Goal: Task Accomplishment & Management: Use online tool/utility

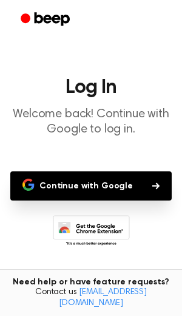
click at [66, 186] on button "Continue with Google" at bounding box center [90, 185] width 161 height 29
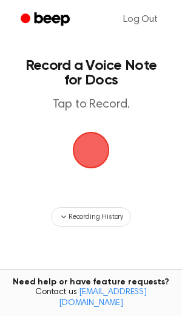
click at [79, 158] on span "button" at bounding box center [91, 150] width 37 height 37
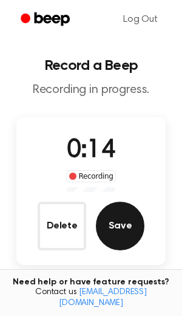
click at [105, 213] on button "Save" at bounding box center [120, 225] width 49 height 49
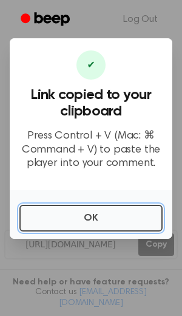
click at [105, 213] on button "OK" at bounding box center [90, 217] width 143 height 27
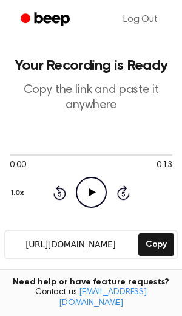
click at [93, 192] on icon at bounding box center [92, 192] width 7 height 8
click at [93, 199] on icon "Pause Audio" at bounding box center [91, 192] width 31 height 31
click at [93, 197] on icon "Play Audio" at bounding box center [91, 192] width 31 height 31
click at [114, 199] on div "Rewind 5 seconds Pause Audio Skip 5 seconds" at bounding box center [91, 192] width 77 height 31
click at [119, 196] on icon at bounding box center [123, 192] width 13 height 15
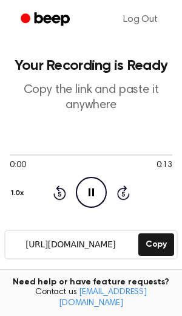
click at [78, 184] on circle at bounding box center [91, 192] width 30 height 30
click at [62, 192] on icon "Rewind 5 seconds" at bounding box center [59, 192] width 13 height 16
click at [98, 194] on icon "Play Audio" at bounding box center [91, 192] width 31 height 31
click at [140, 180] on div "0:00 0:13 1.0x Rewind 5 seconds Pause Audio Skip 5 seconds" at bounding box center [91, 178] width 163 height 58
click at [123, 186] on icon at bounding box center [123, 192] width 13 height 15
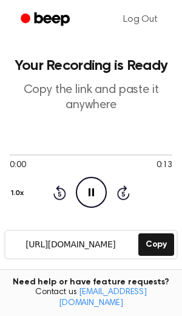
click at [123, 186] on icon at bounding box center [123, 192] width 13 height 15
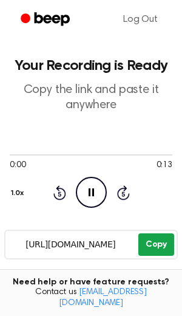
click at [147, 245] on button "Copy" at bounding box center [156, 244] width 36 height 22
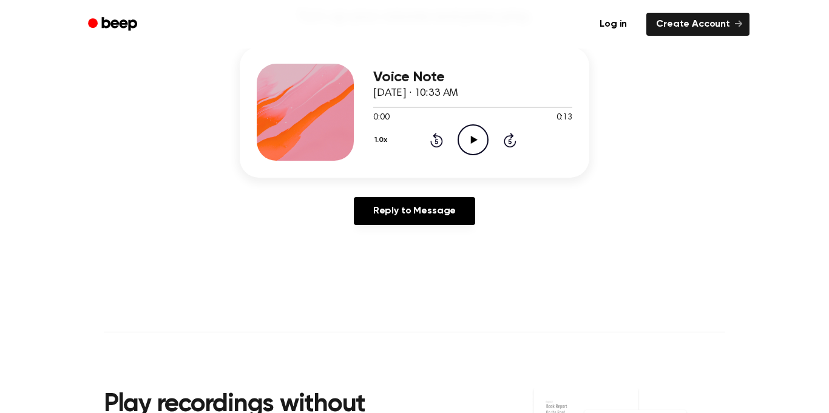
scroll to position [151, 0]
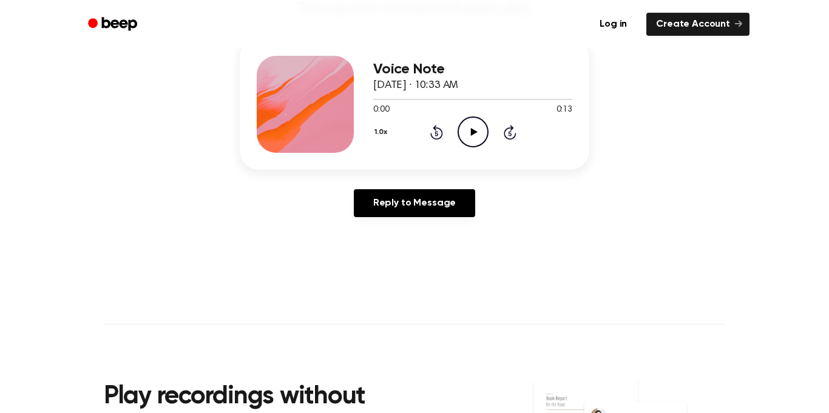
click at [462, 122] on icon "Play Audio" at bounding box center [472, 131] width 31 height 31
click at [462, 122] on icon "Pause Audio" at bounding box center [472, 131] width 31 height 31
